Goal: Navigation & Orientation: Find specific page/section

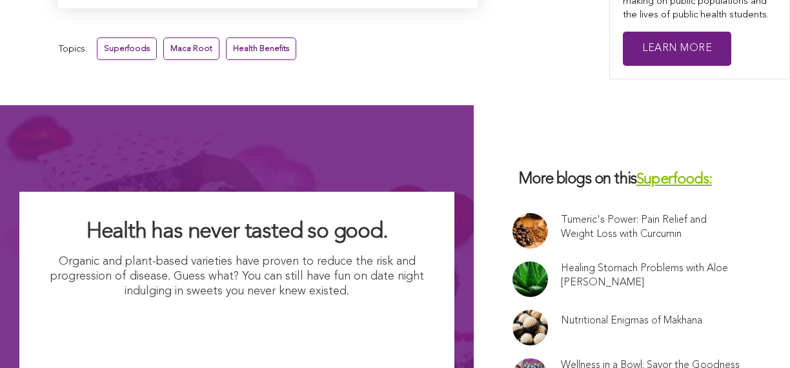
scroll to position [8620, 0]
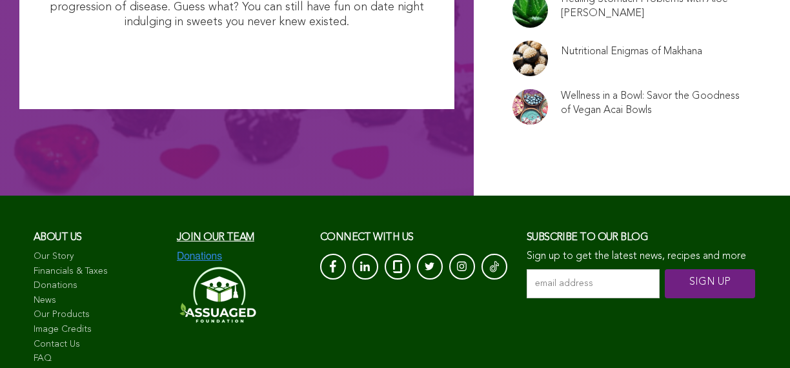
click at [177, 232] on span "Join our team" at bounding box center [215, 237] width 77 height 10
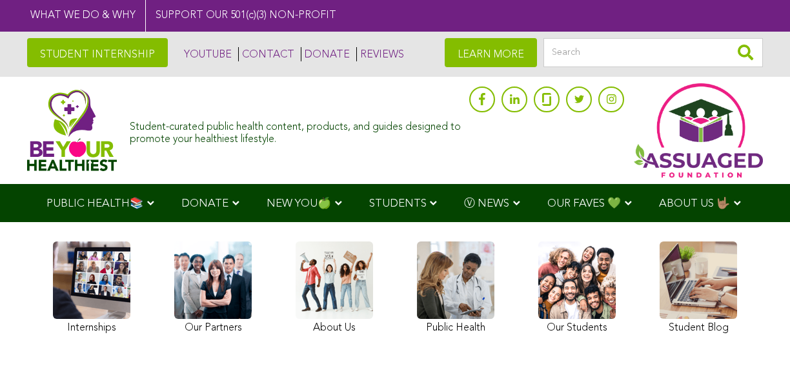
click at [61, 130] on img at bounding box center [72, 130] width 90 height 82
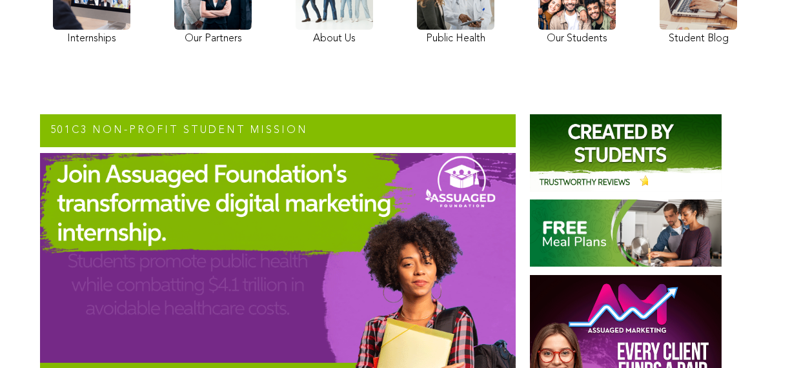
scroll to position [377, 0]
